Goal: Task Accomplishment & Management: Manage account settings

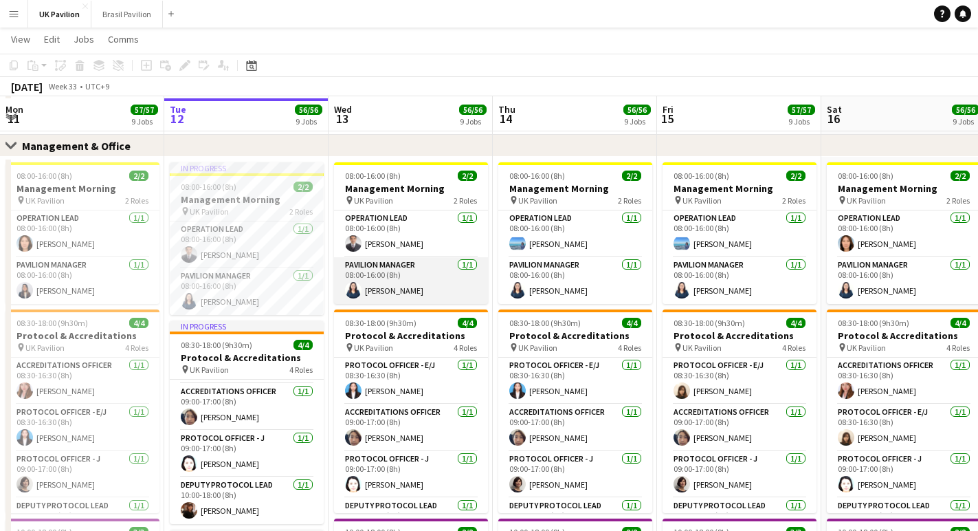
scroll to position [117, 0]
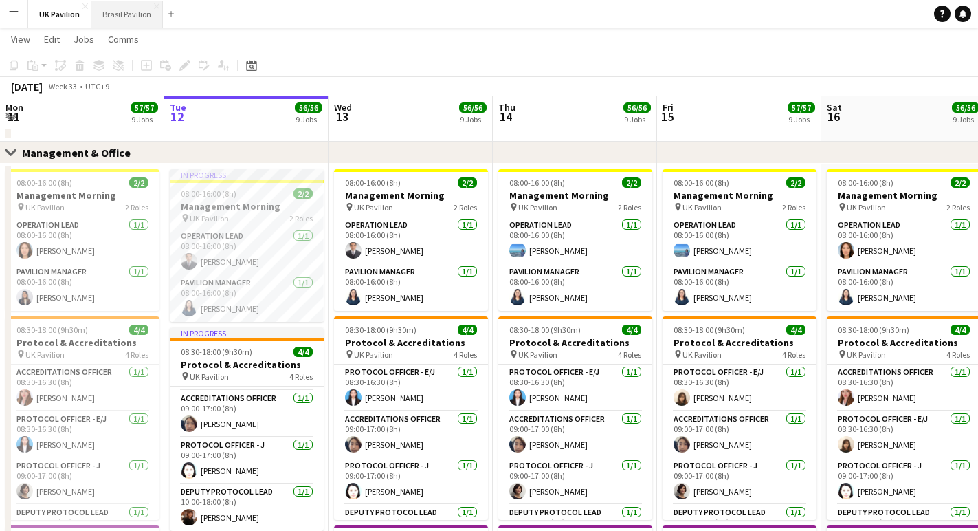
click at [129, 15] on button "Brasil Pavilion Close" at bounding box center [127, 14] width 72 height 27
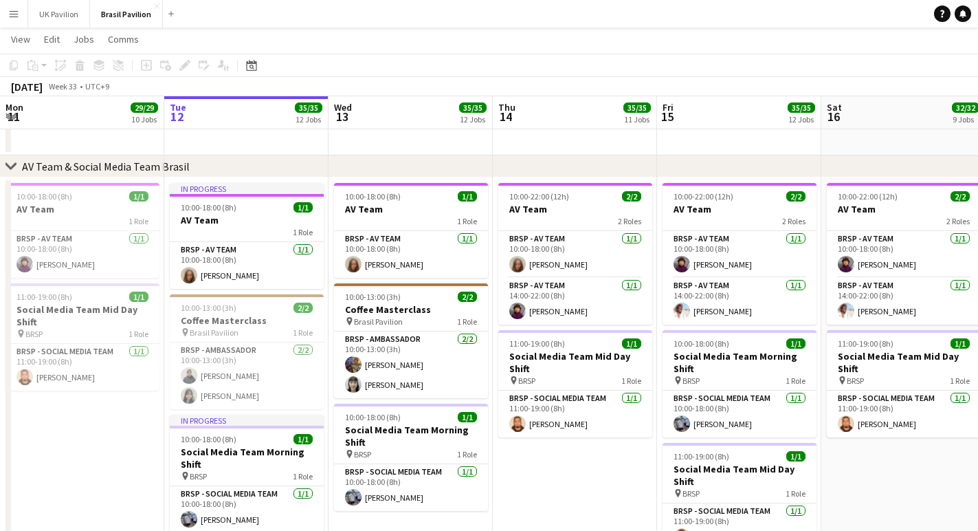
scroll to position [765, 0]
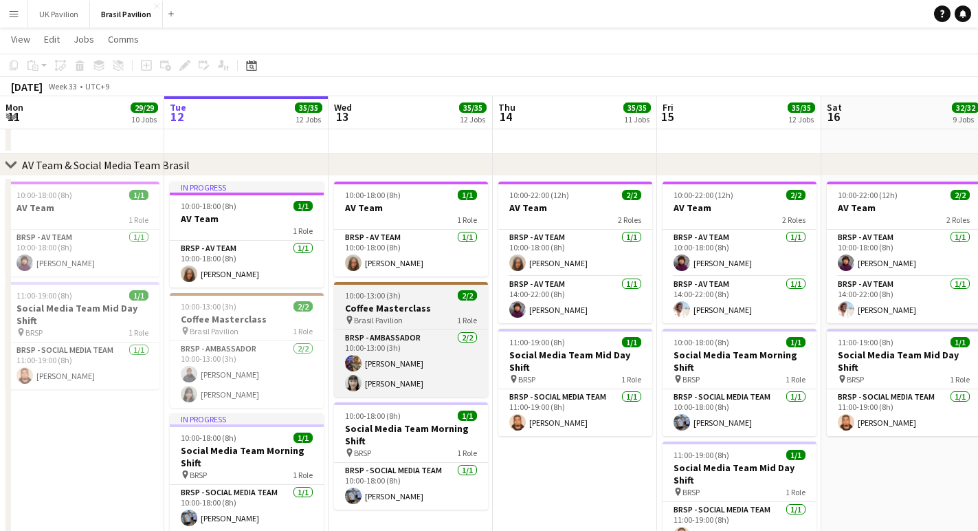
click at [409, 314] on h3 "Coffee Masterclass" at bounding box center [411, 308] width 154 height 12
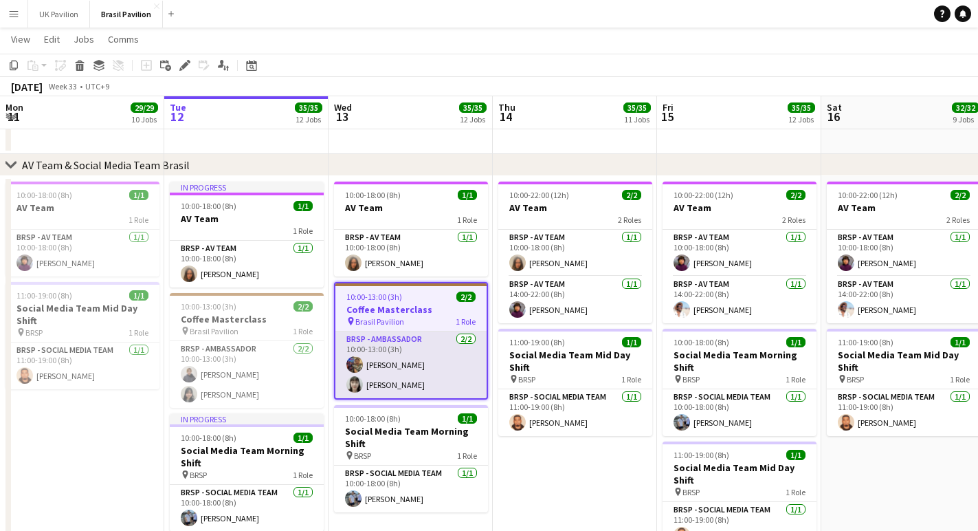
click at [397, 387] on app-card-role "BRSP - Ambassador [DATE] 10:00-13:00 (3h) [PERSON_NAME] [PERSON_NAME]" at bounding box center [411, 364] width 151 height 67
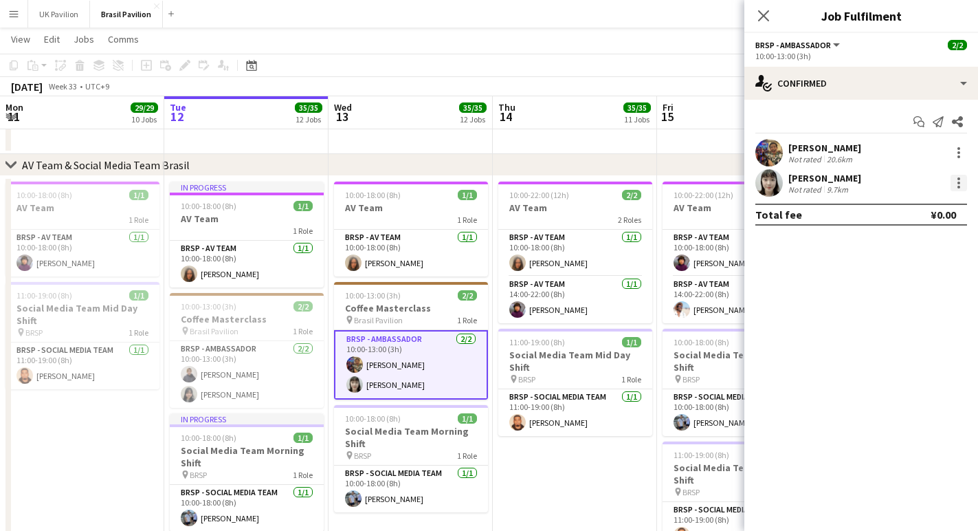
click at [956, 182] on div at bounding box center [959, 183] width 17 height 17
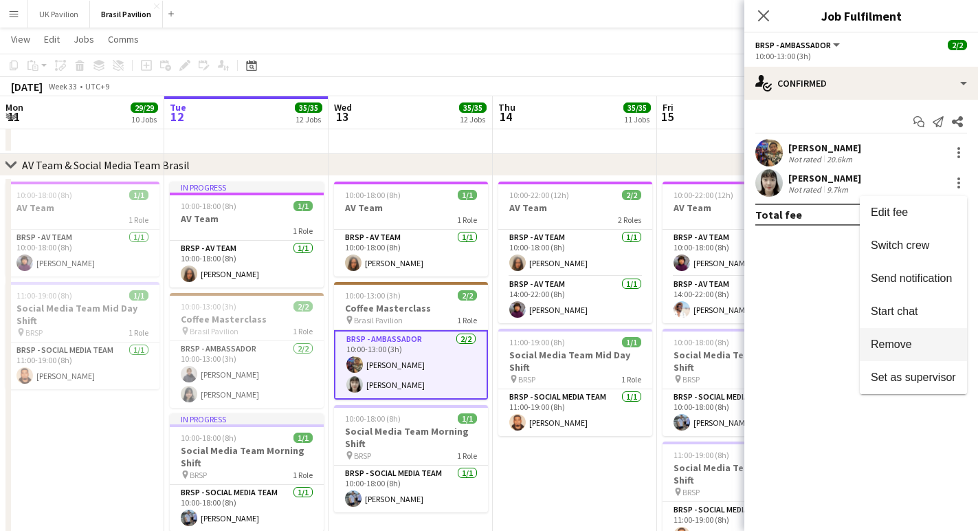
click at [895, 344] on span "Remove" at bounding box center [891, 344] width 41 height 12
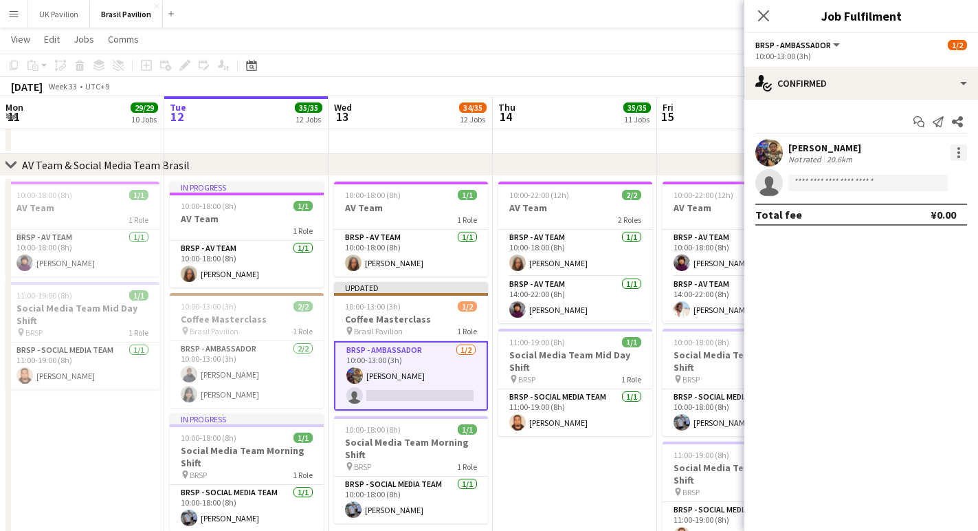
click at [957, 160] on div at bounding box center [959, 152] width 17 height 17
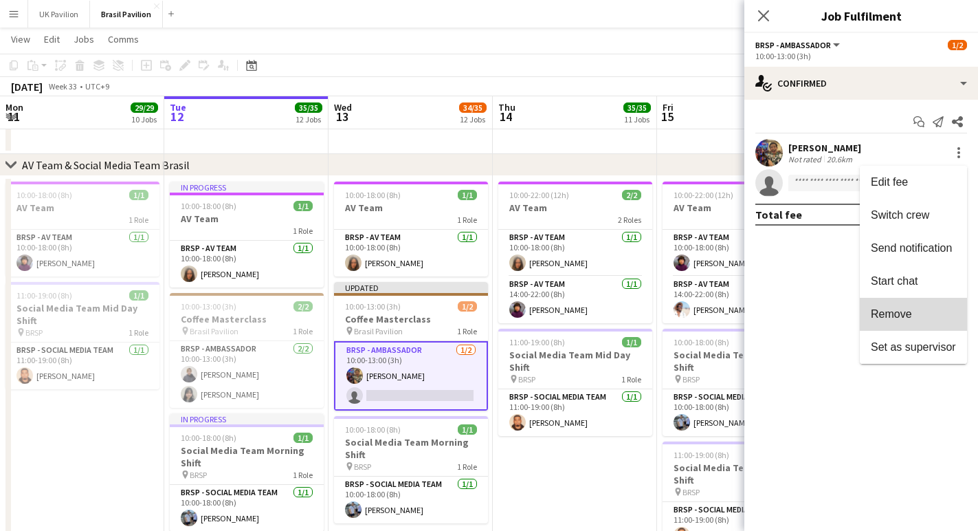
click at [896, 310] on span "Remove" at bounding box center [891, 314] width 41 height 12
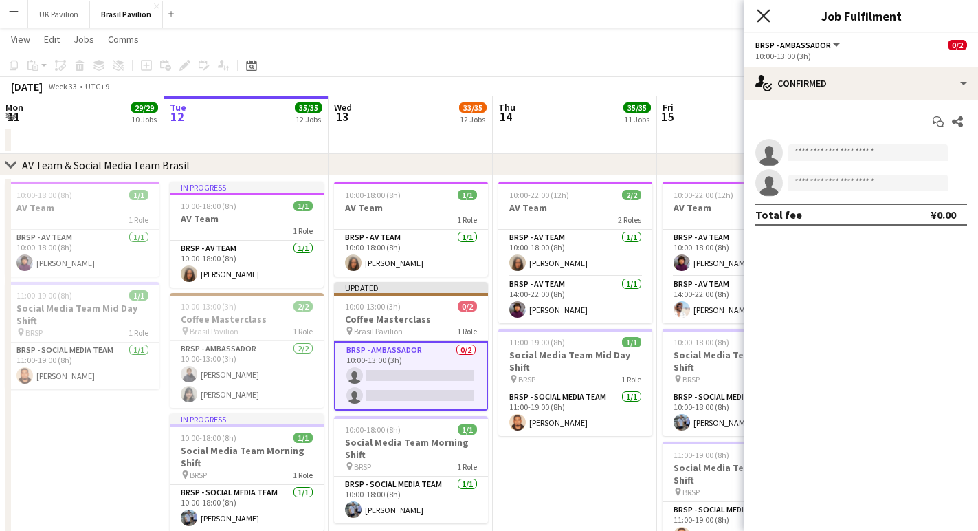
click at [765, 12] on icon "Close pop-in" at bounding box center [763, 15] width 13 height 13
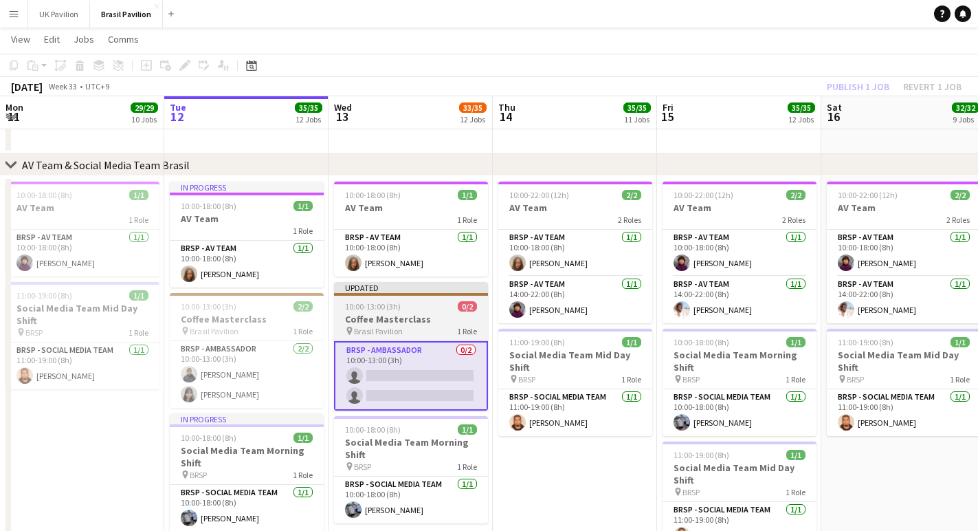
click at [428, 322] on app-job-card "Updated 10:00-13:00 (3h) 0/2 Coffee Masterclass pin Brasil Pavilion 1 Role BRSP…" at bounding box center [411, 346] width 154 height 129
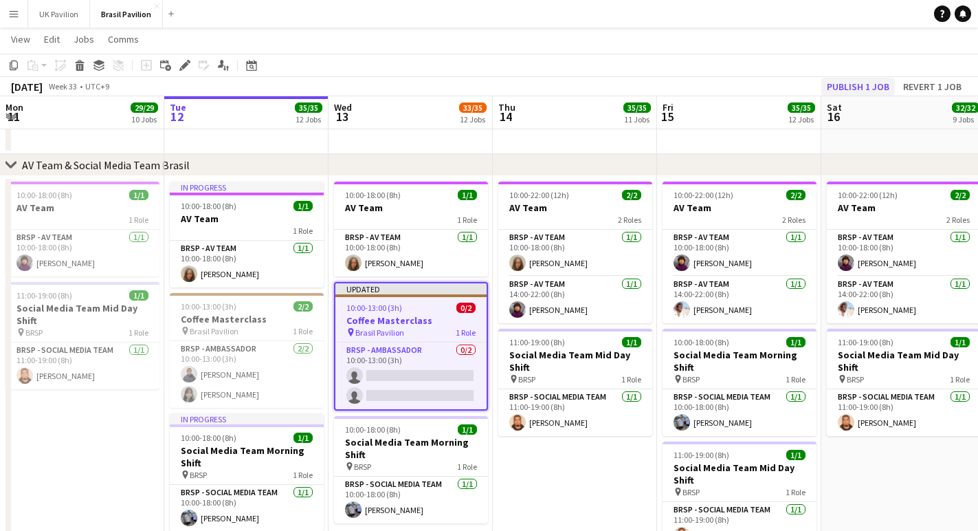
click at [833, 85] on button "Publish 1 job" at bounding box center [859, 87] width 74 height 18
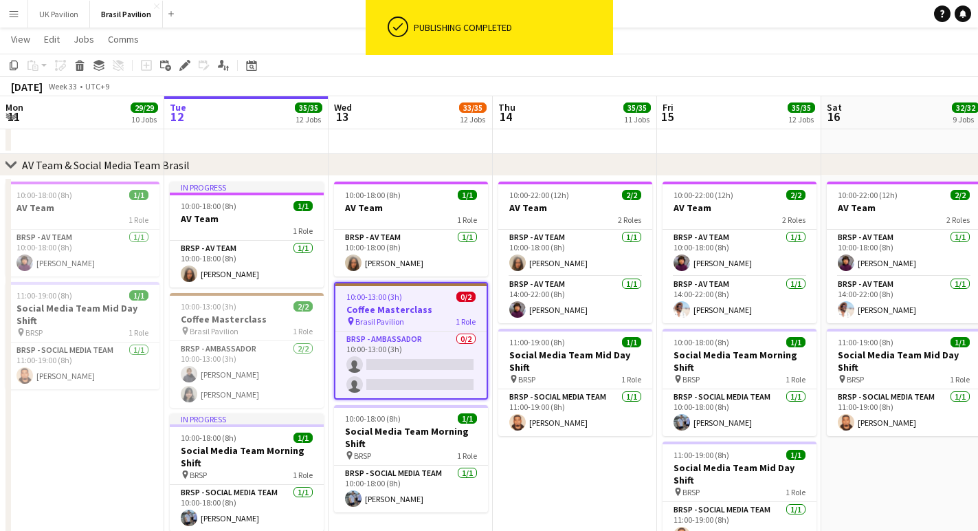
click at [388, 316] on h3 "Coffee Masterclass" at bounding box center [411, 309] width 151 height 12
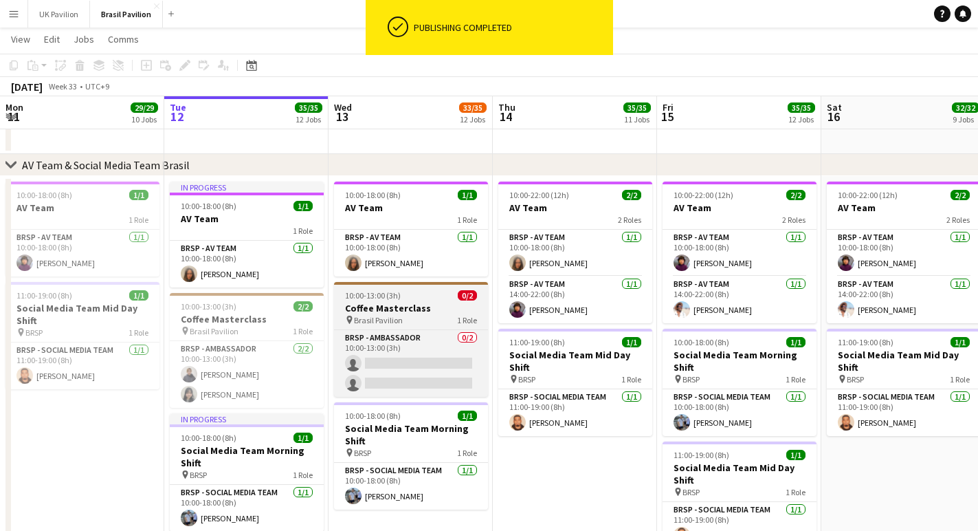
click at [388, 314] on h3 "Coffee Masterclass" at bounding box center [411, 308] width 154 height 12
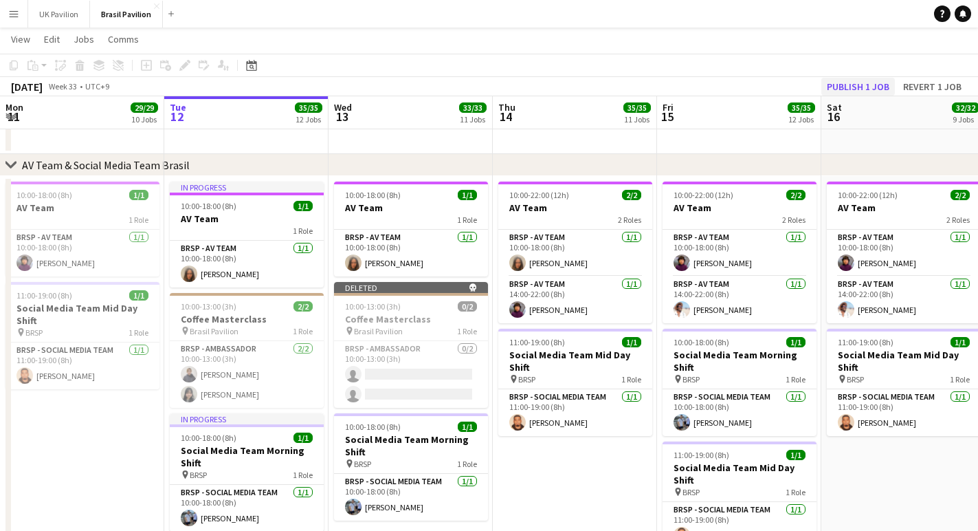
click at [837, 84] on button "Publish 1 job" at bounding box center [859, 87] width 74 height 18
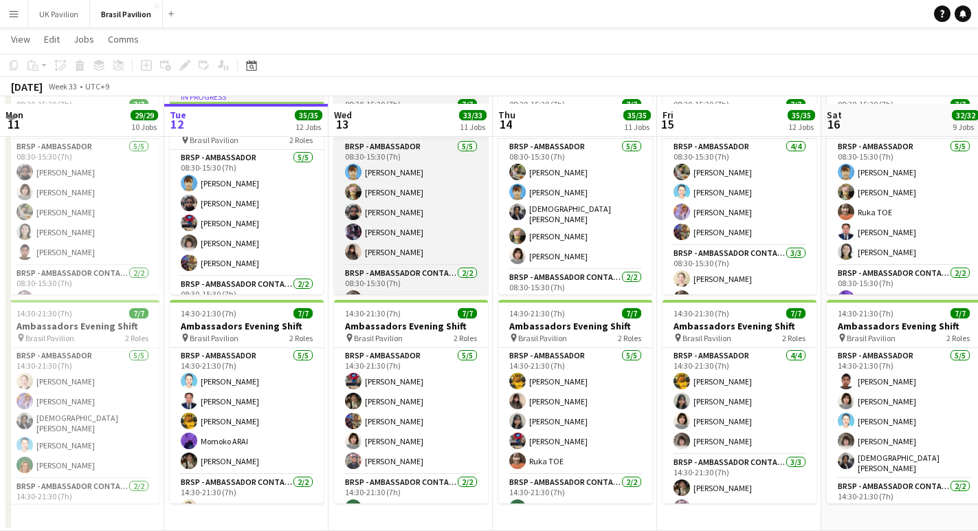
scroll to position [1760, 0]
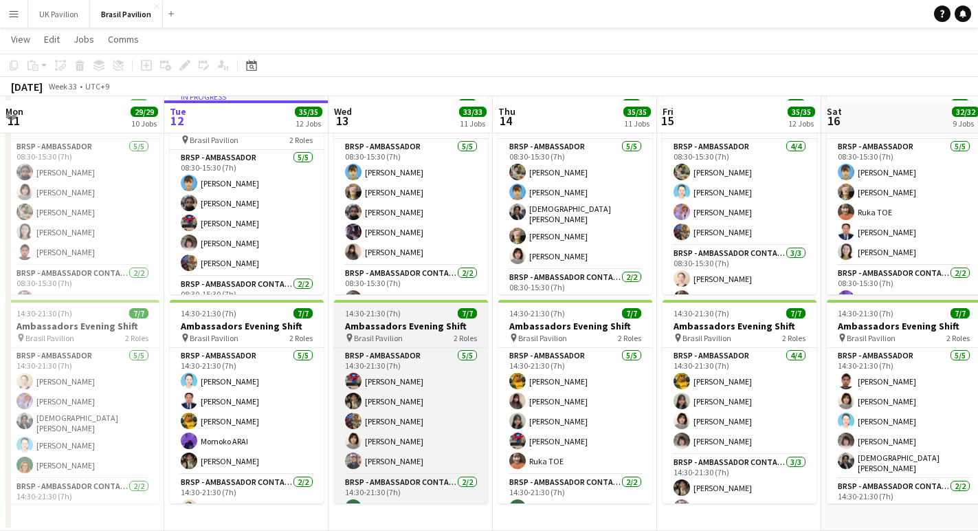
click at [414, 308] on div "14:30-21:30 (7h) 7/7" at bounding box center [411, 313] width 154 height 10
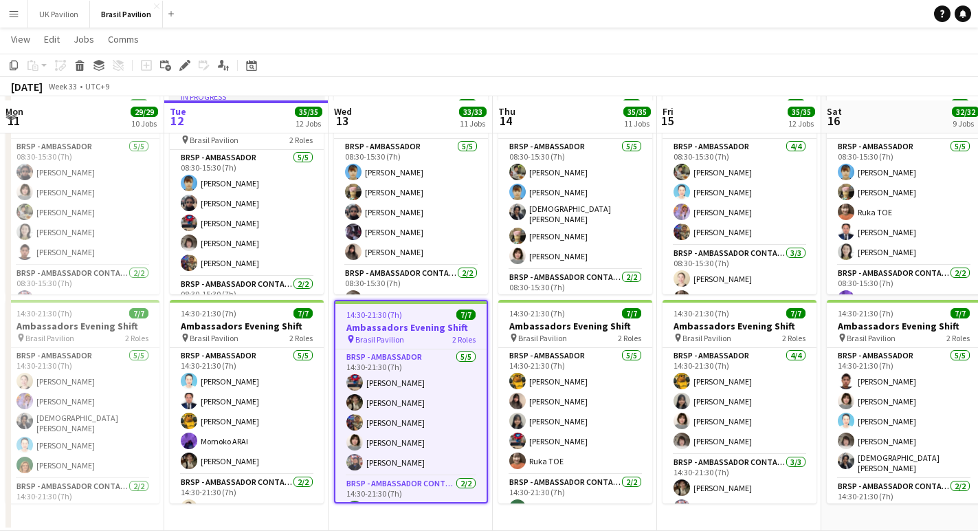
click at [414, 308] on app-job-card "14:30-21:30 (7h) 7/7 Ambassadors Evening Shift pin Brasil Pavilion 2 Roles BRSP…" at bounding box center [411, 402] width 154 height 204
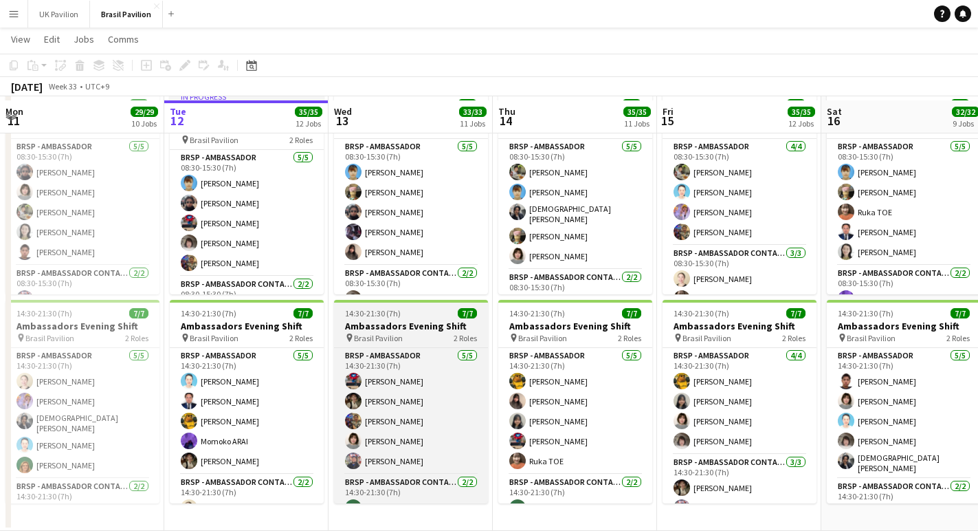
click at [414, 308] on div "14:30-21:30 (7h) 7/7" at bounding box center [411, 313] width 154 height 10
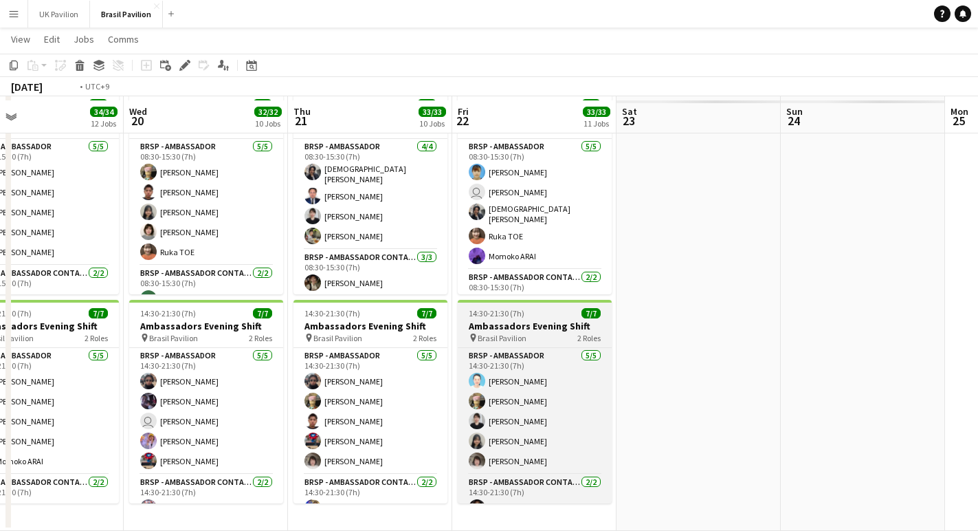
scroll to position [0, 523]
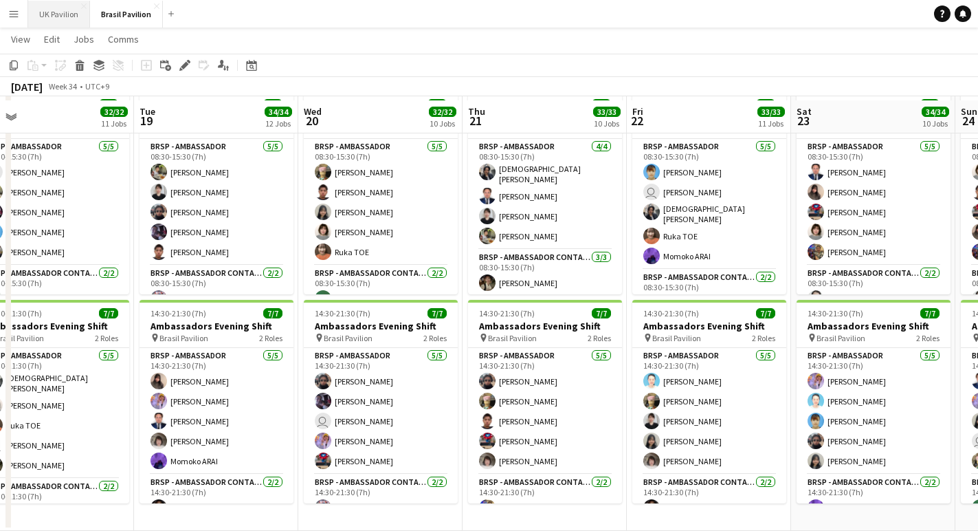
click at [78, 12] on button "UK Pavilion Close" at bounding box center [59, 14] width 62 height 27
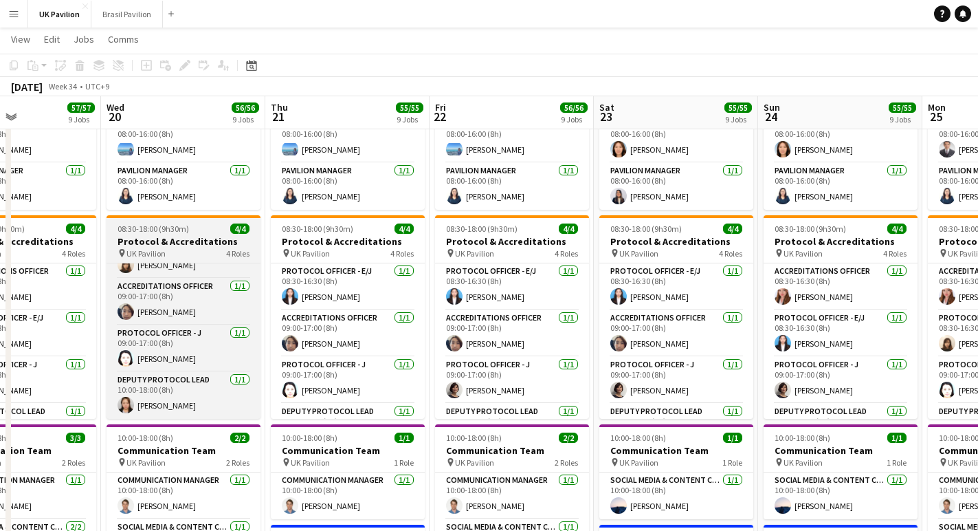
scroll to position [50, 0]
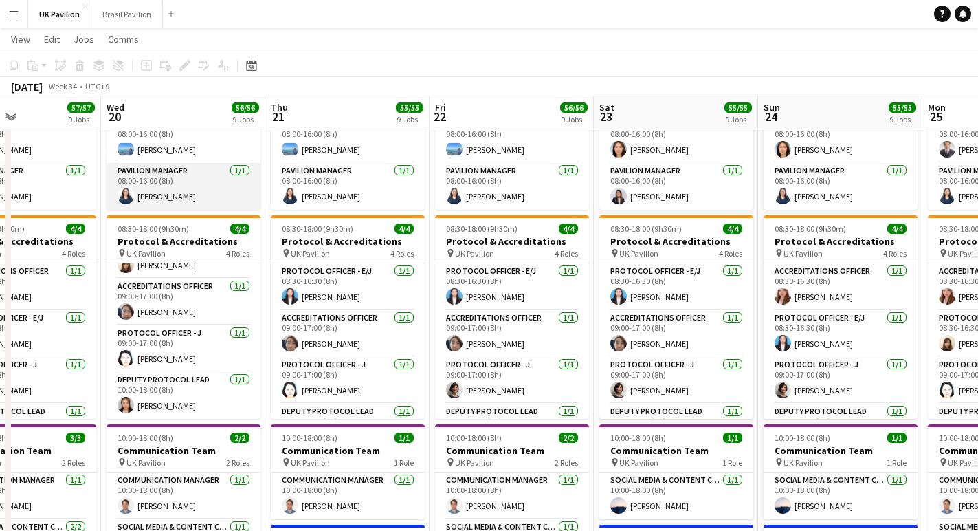
click at [176, 195] on app-card-role "Pavilion Manager [DATE] 08:00-16:00 (8h) [PERSON_NAME]" at bounding box center [184, 186] width 154 height 47
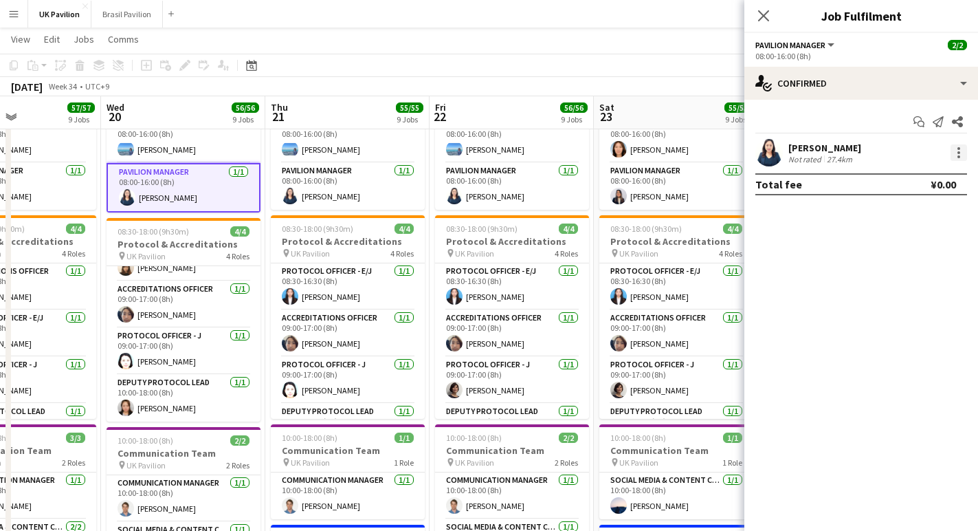
click at [959, 158] on div at bounding box center [959, 152] width 17 height 17
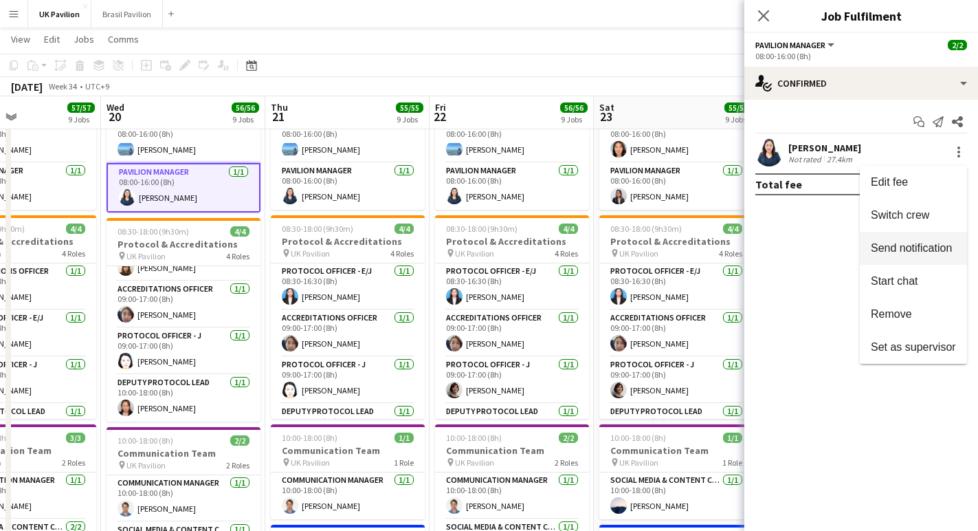
click at [903, 220] on span "Switch crew" at bounding box center [900, 215] width 58 height 12
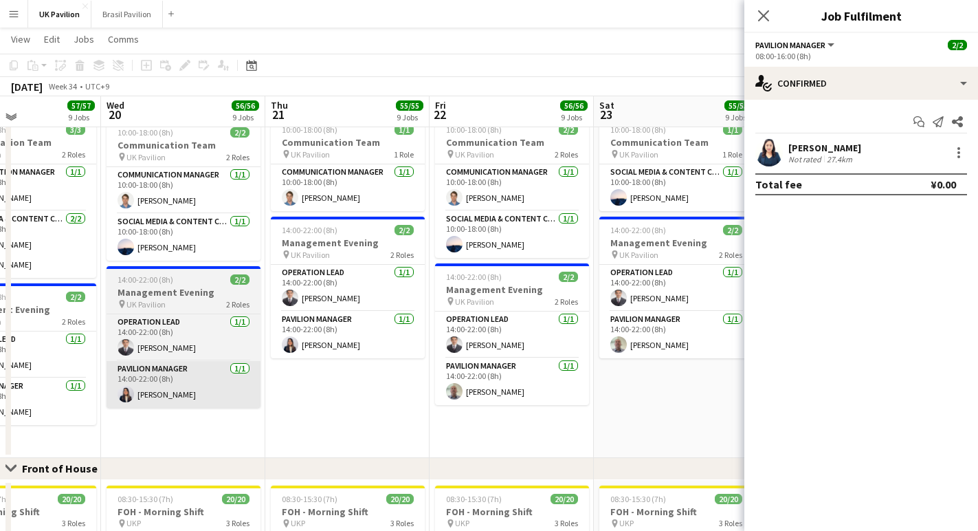
scroll to position [0, 391]
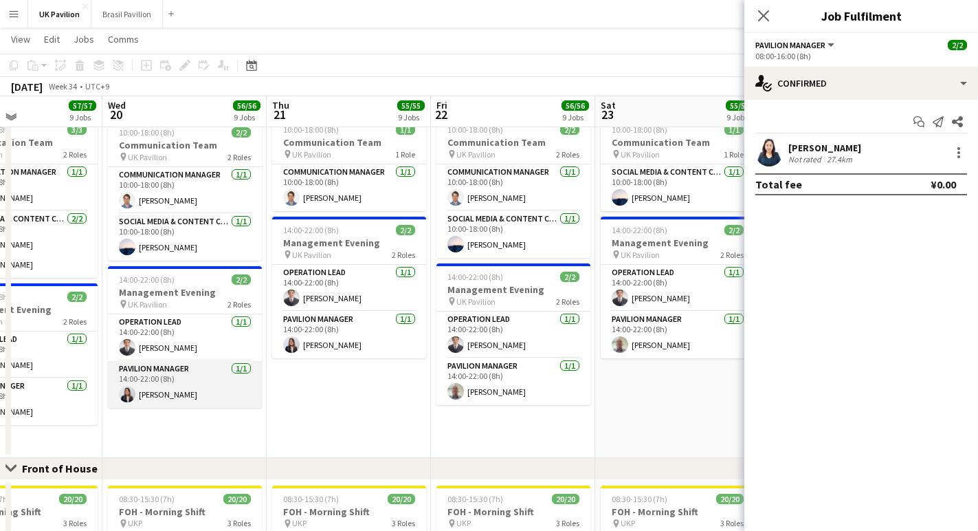
click at [174, 408] on app-card-role "Pavilion Manager [DATE] 14:00-22:00 (8h) [PERSON_NAME]" at bounding box center [185, 384] width 154 height 47
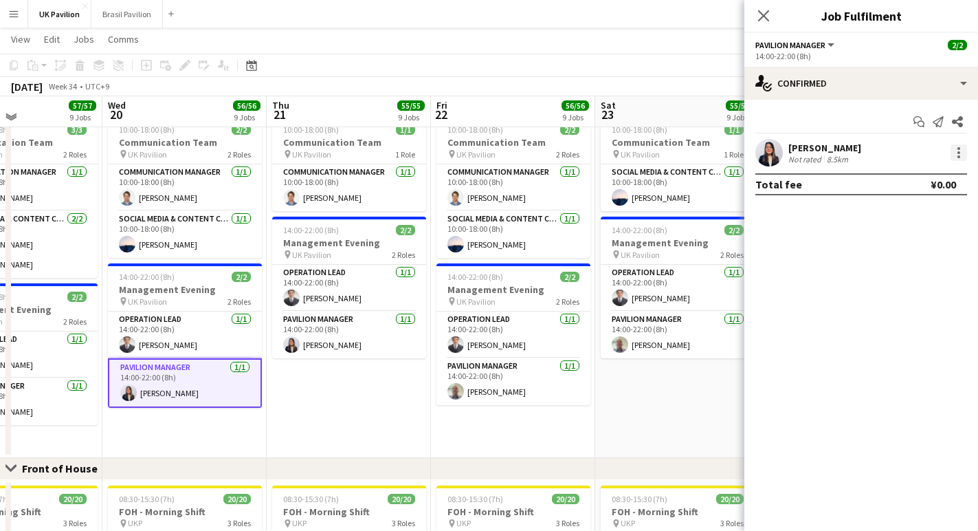
click at [956, 157] on div at bounding box center [959, 152] width 17 height 17
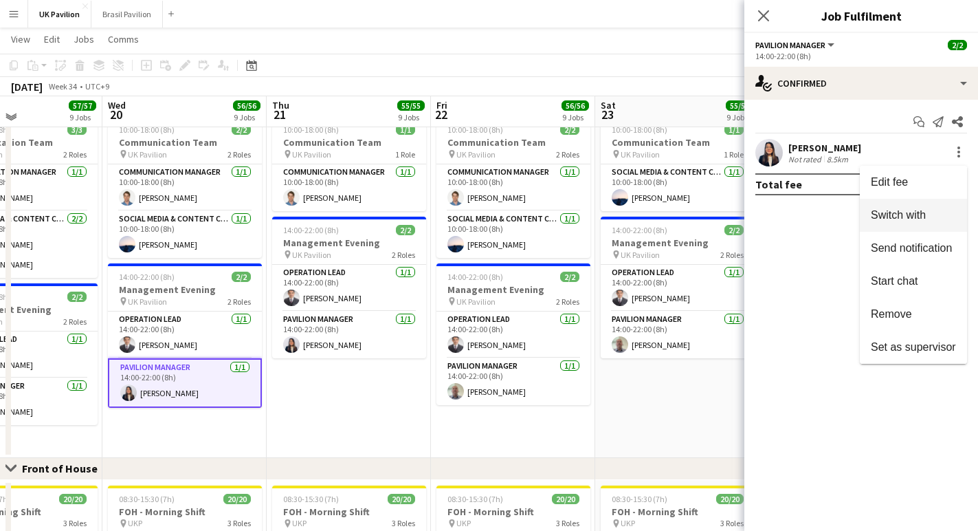
click at [881, 220] on span "Switch with" at bounding box center [898, 215] width 55 height 12
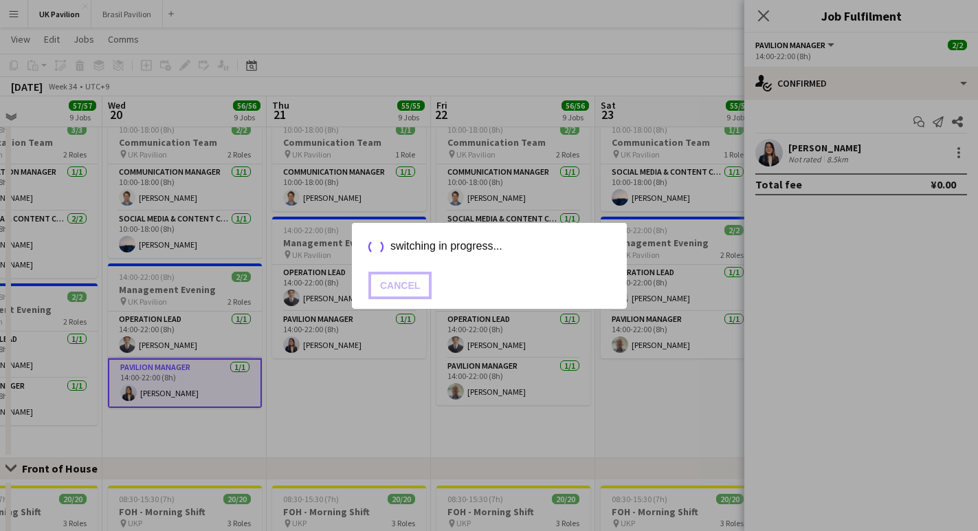
scroll to position [555, 0]
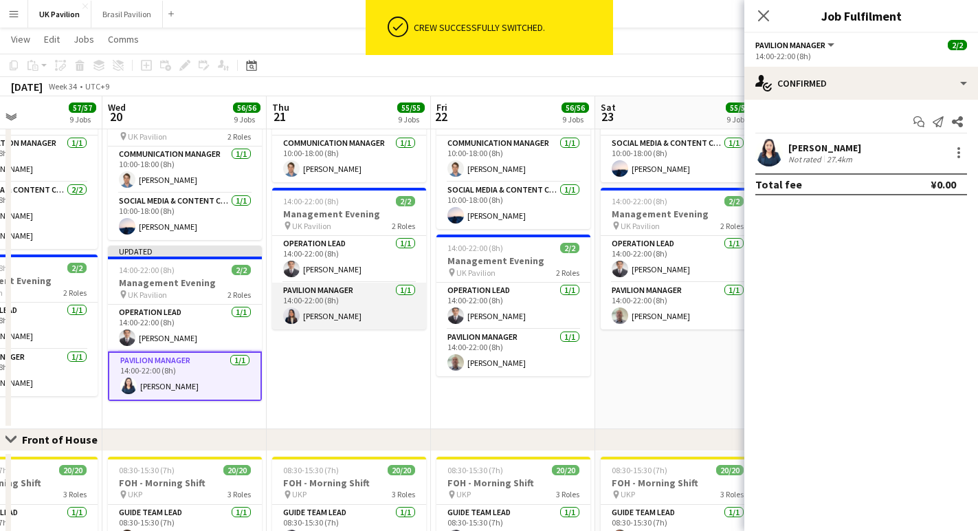
click at [340, 329] on app-card-role "Pavilion Manager [DATE] 14:00-22:00 (8h) [PERSON_NAME]" at bounding box center [349, 306] width 154 height 47
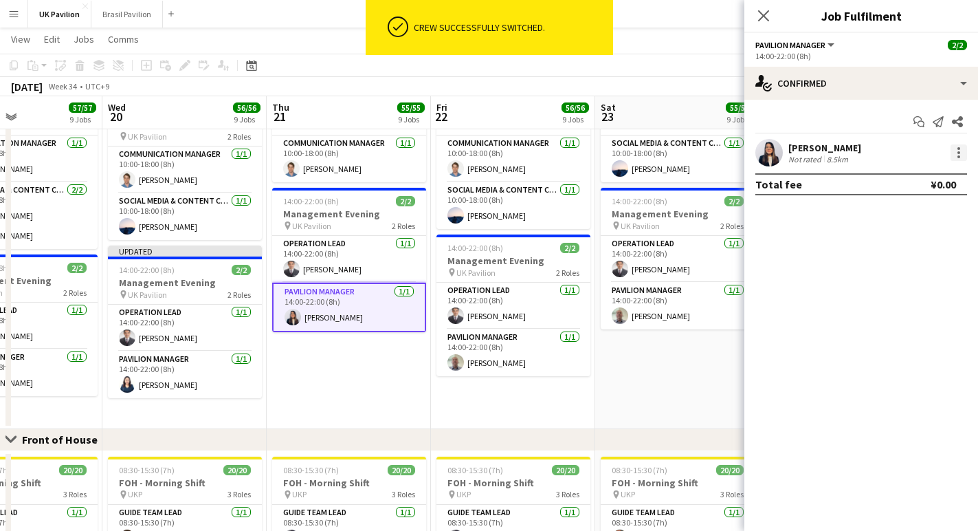
click at [955, 156] on div at bounding box center [959, 152] width 17 height 17
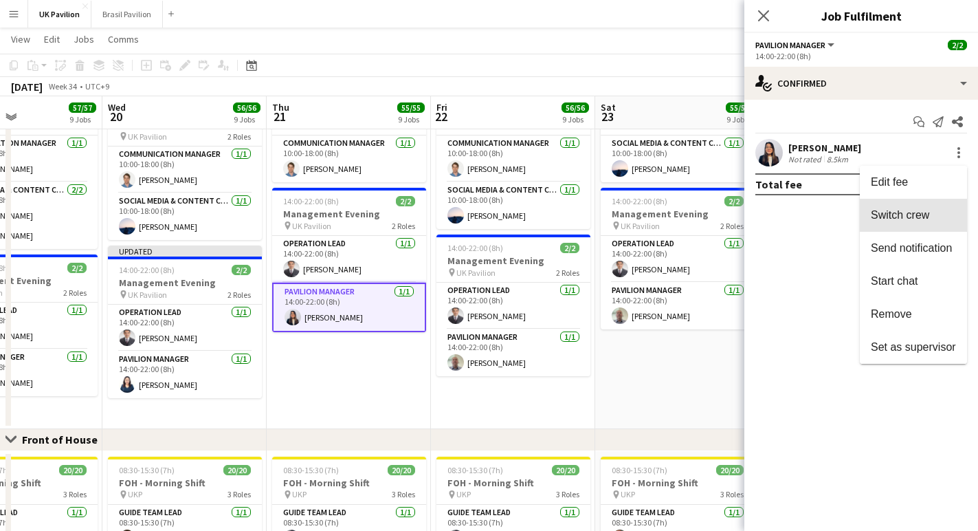
click at [876, 219] on span "Switch crew" at bounding box center [900, 215] width 58 height 12
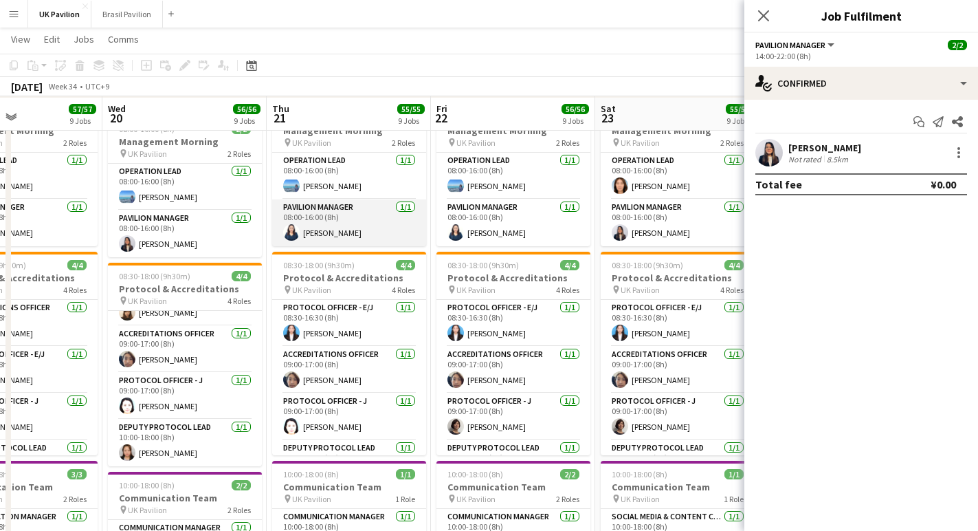
scroll to position [199, 0]
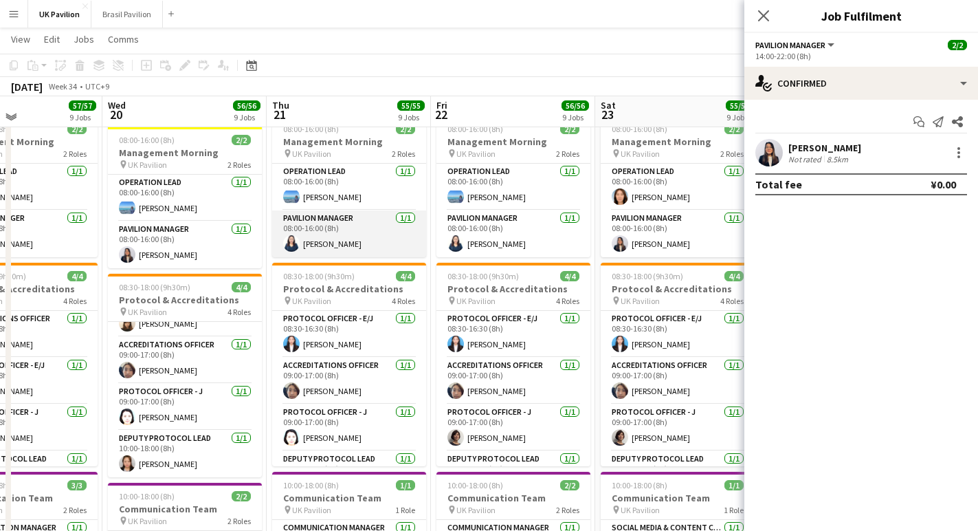
click at [347, 249] on app-card-role "Pavilion Manager [DATE] 08:00-16:00 (8h) [PERSON_NAME]" at bounding box center [349, 233] width 154 height 47
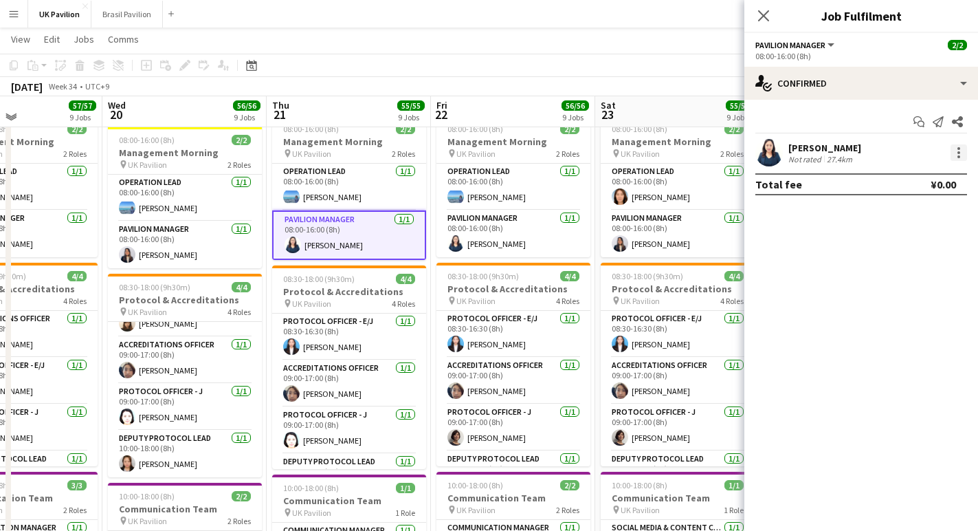
click at [956, 158] on div at bounding box center [959, 152] width 17 height 17
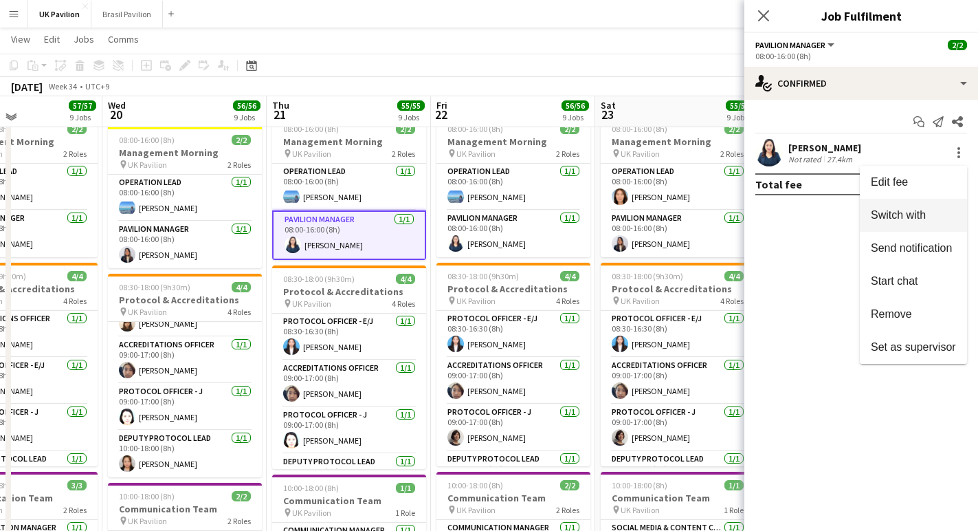
click at [876, 221] on span "Switch with" at bounding box center [898, 215] width 55 height 12
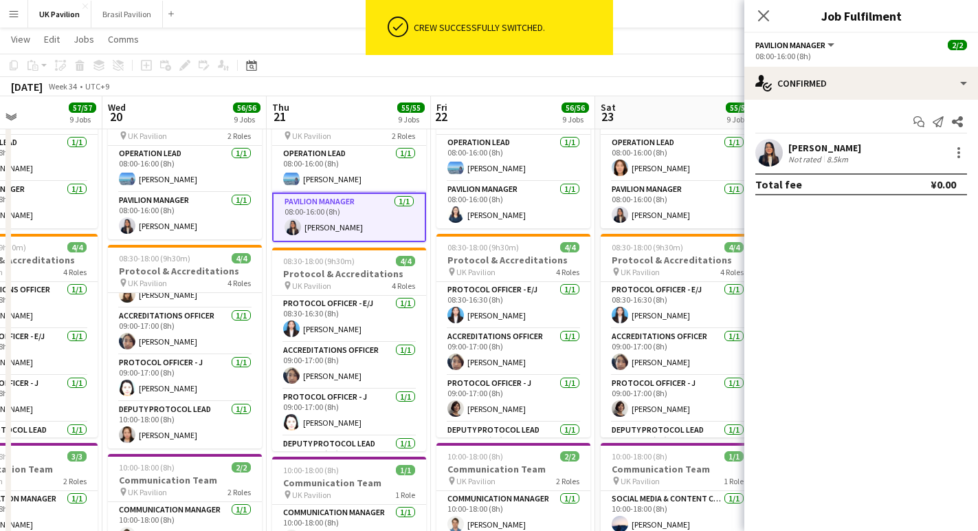
scroll to position [199, 0]
click at [766, 13] on icon at bounding box center [763, 15] width 11 height 11
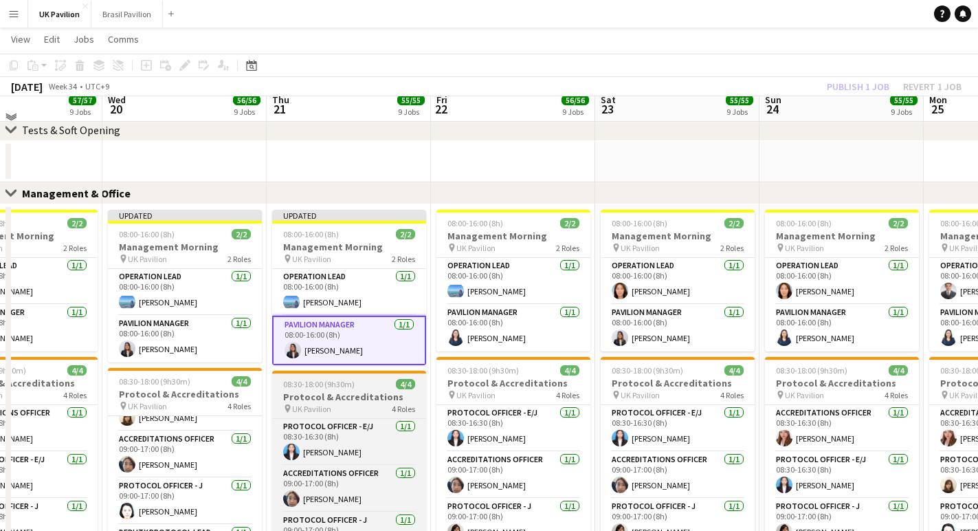
scroll to position [68, 0]
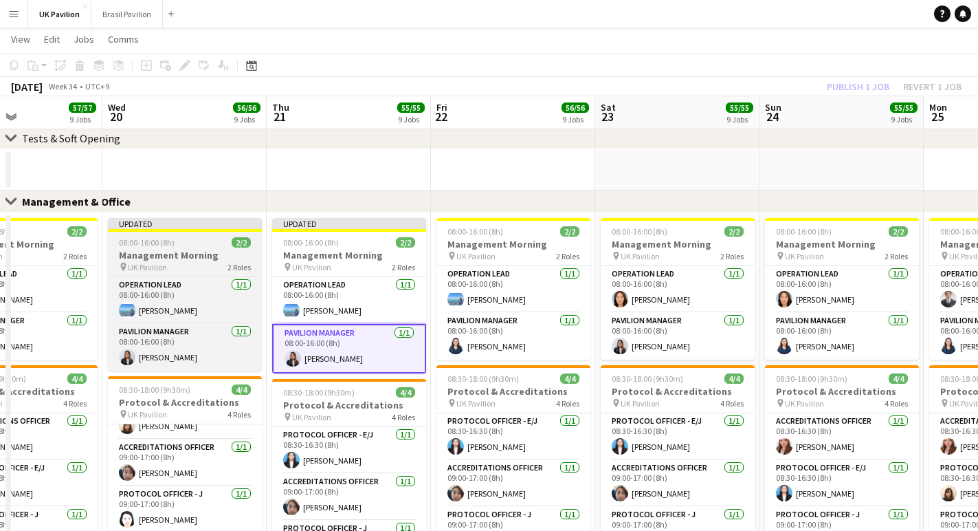
click at [201, 260] on h3 "Management Morning" at bounding box center [185, 255] width 154 height 12
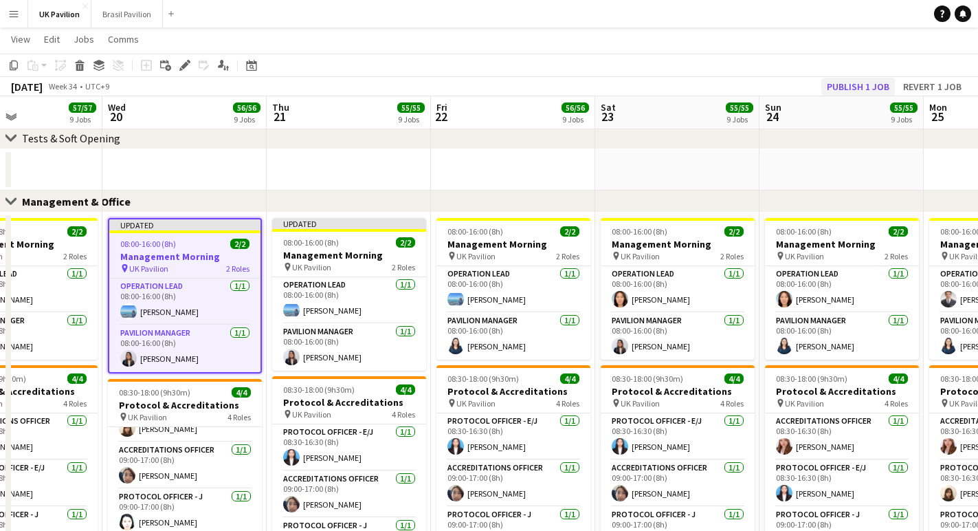
click at [832, 85] on button "Publish 1 job" at bounding box center [859, 87] width 74 height 18
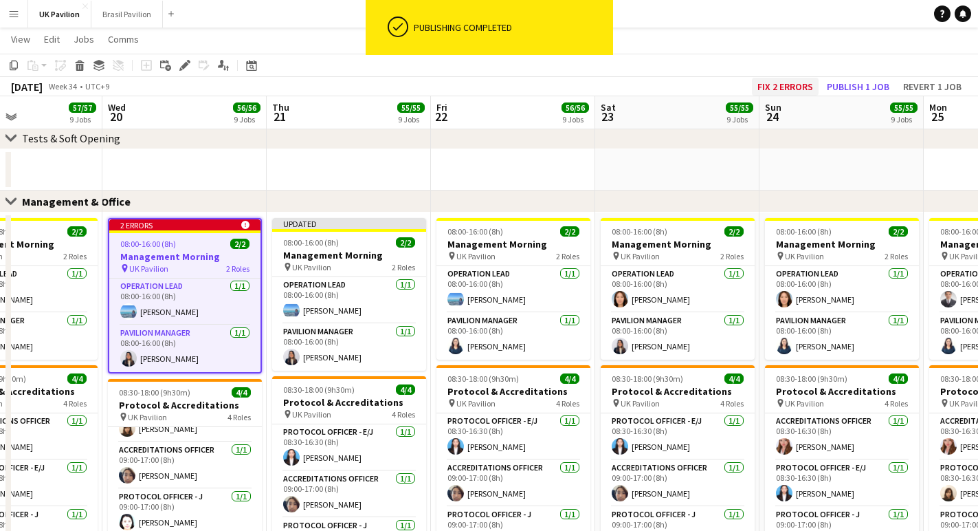
click at [764, 83] on button "Fix 2 errors" at bounding box center [785, 87] width 67 height 18
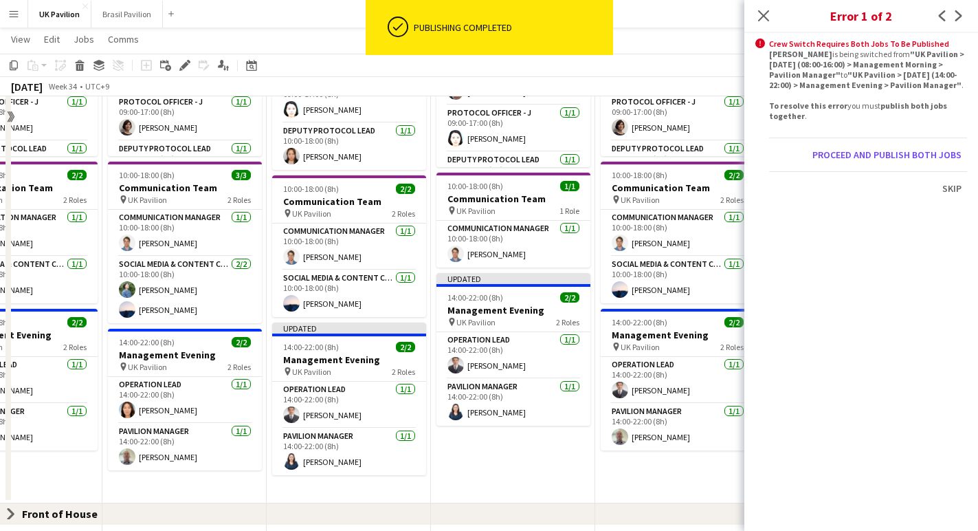
scroll to position [0, 472]
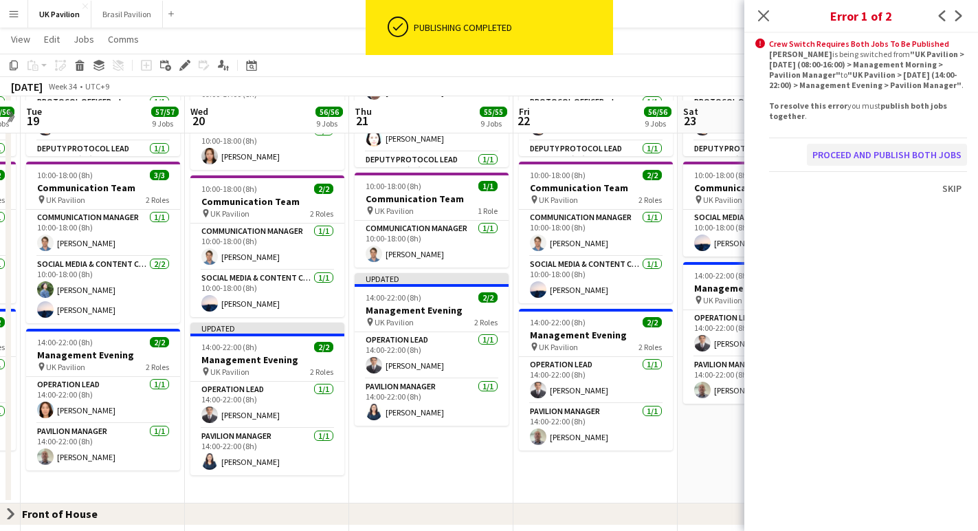
click at [836, 166] on button "Proceed and publish both jobs" at bounding box center [887, 155] width 160 height 22
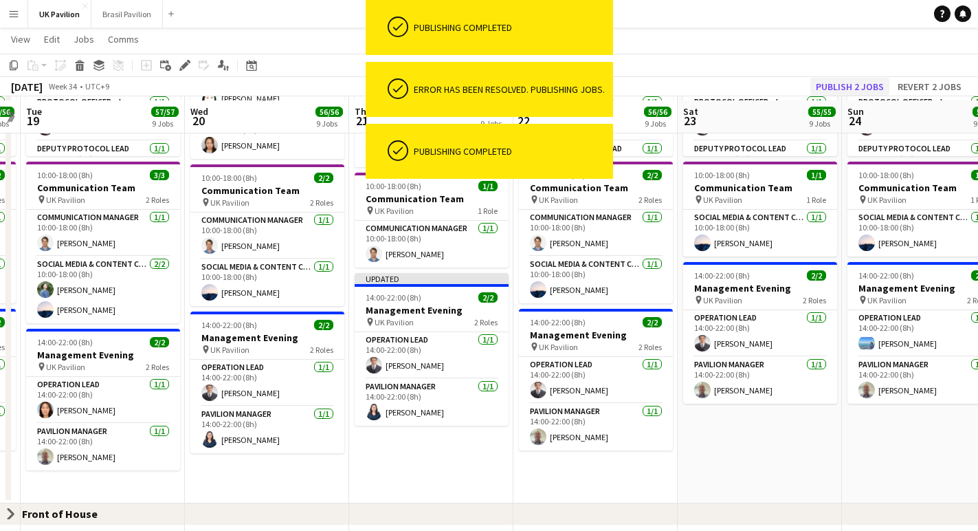
click at [837, 86] on button "Publish 2 jobs" at bounding box center [850, 87] width 79 height 18
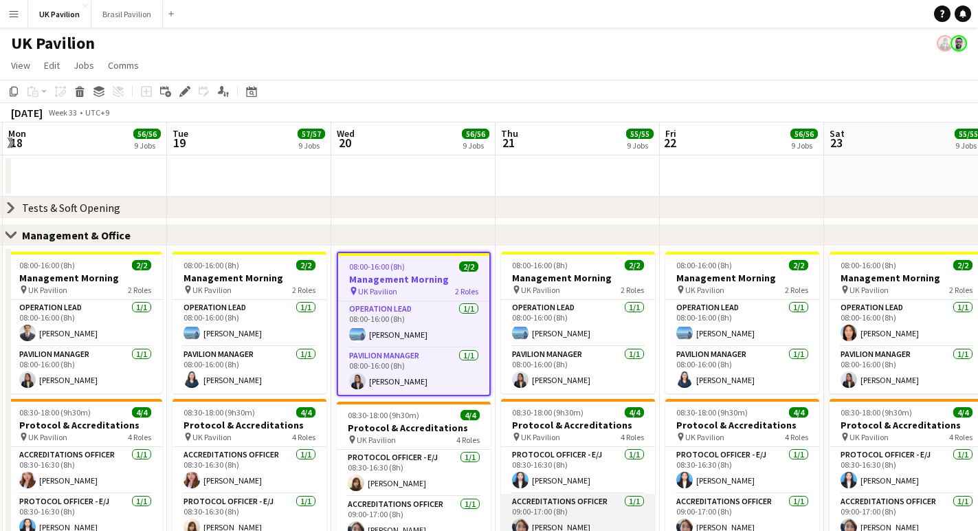
scroll to position [0, 0]
